Goal: Transaction & Acquisition: Subscribe to service/newsletter

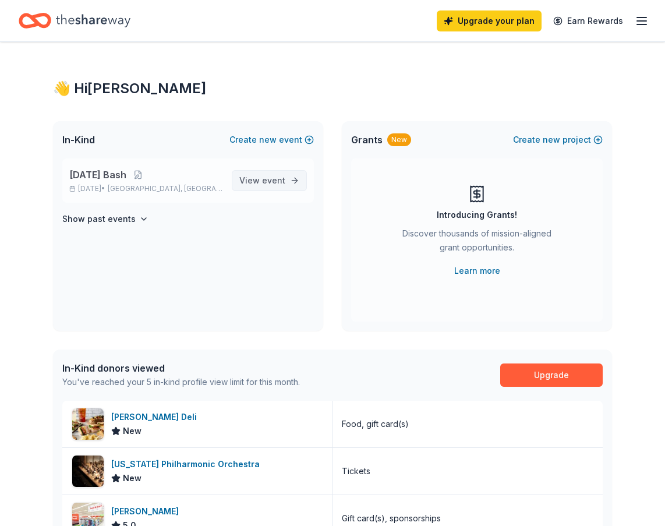
click at [258, 176] on span "View event" at bounding box center [262, 180] width 46 height 14
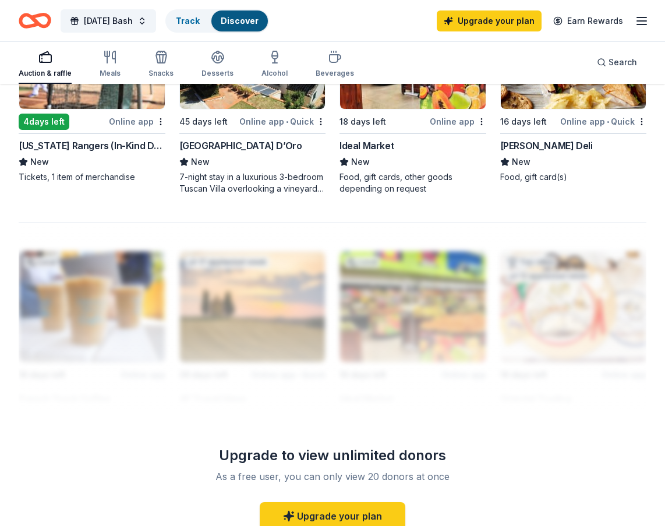
scroll to position [823, 0]
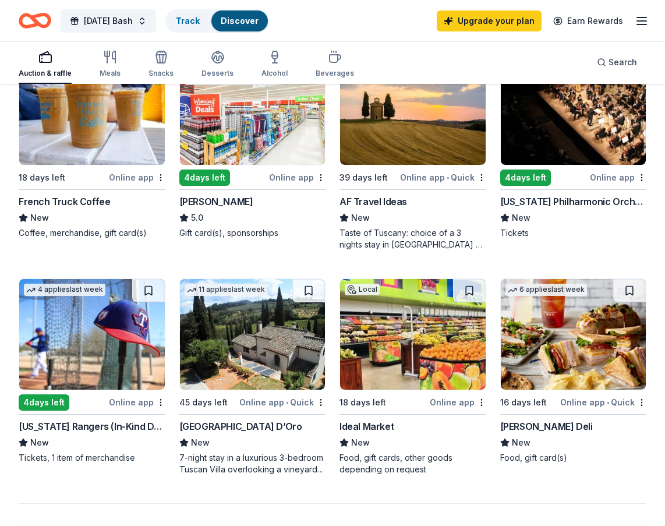
click at [366, 355] on img at bounding box center [413, 334] width 146 height 111
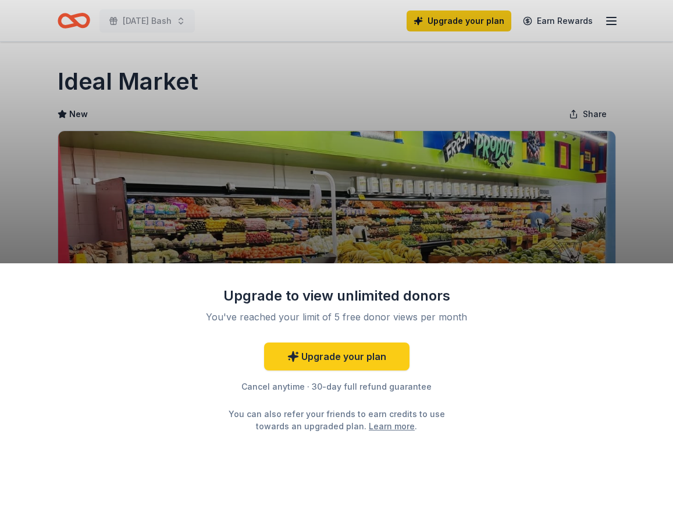
click at [384, 226] on div "Upgrade to view unlimited donors You've reached your limit of 5 free donor view…" at bounding box center [336, 263] width 673 height 526
